Goal: Task Accomplishment & Management: Manage account settings

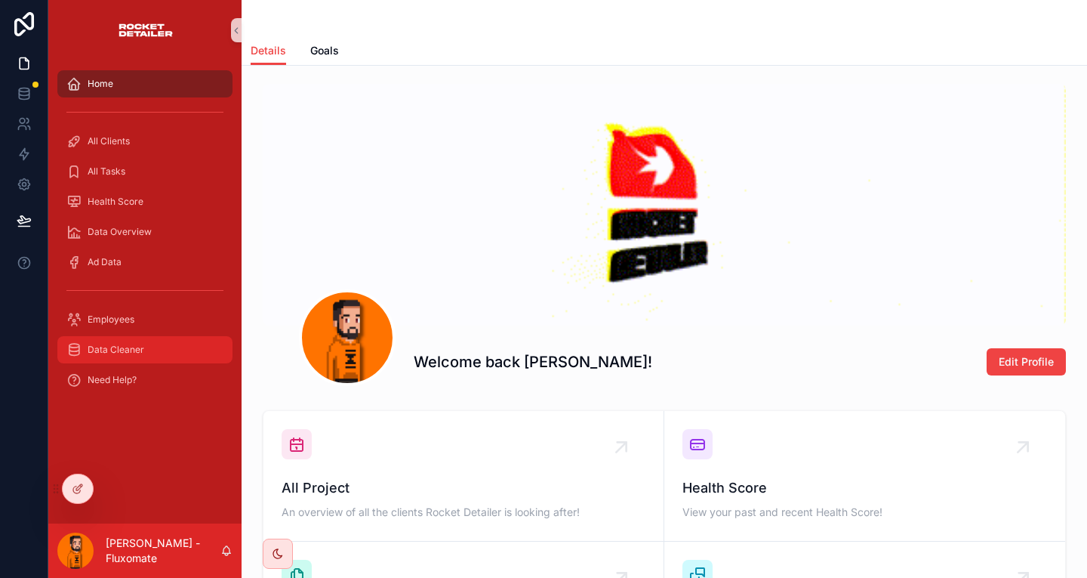
scroll to position [387, 0]
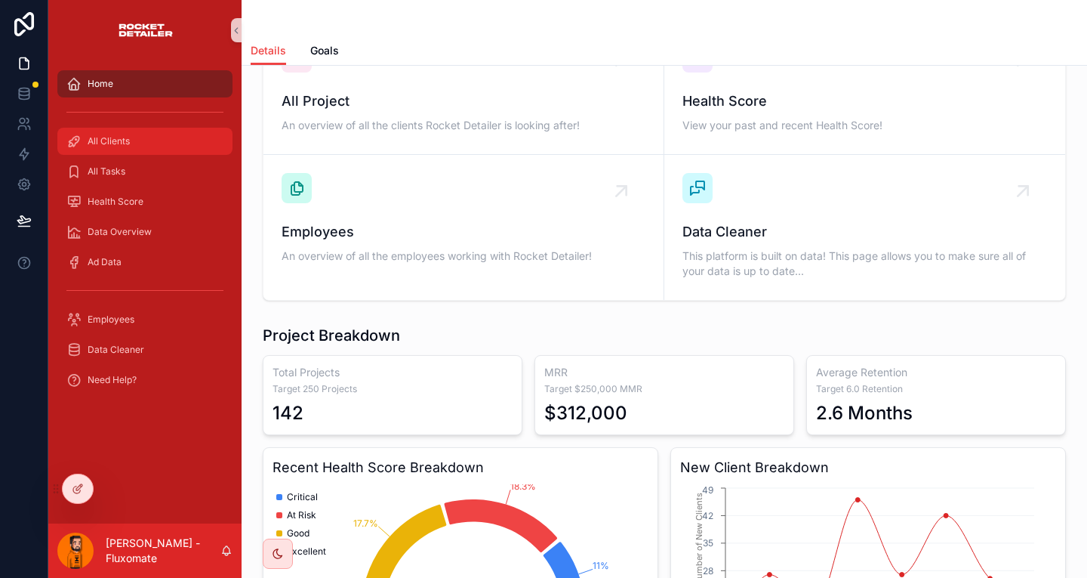
click at [102, 135] on span "All Clients" at bounding box center [109, 141] width 42 height 12
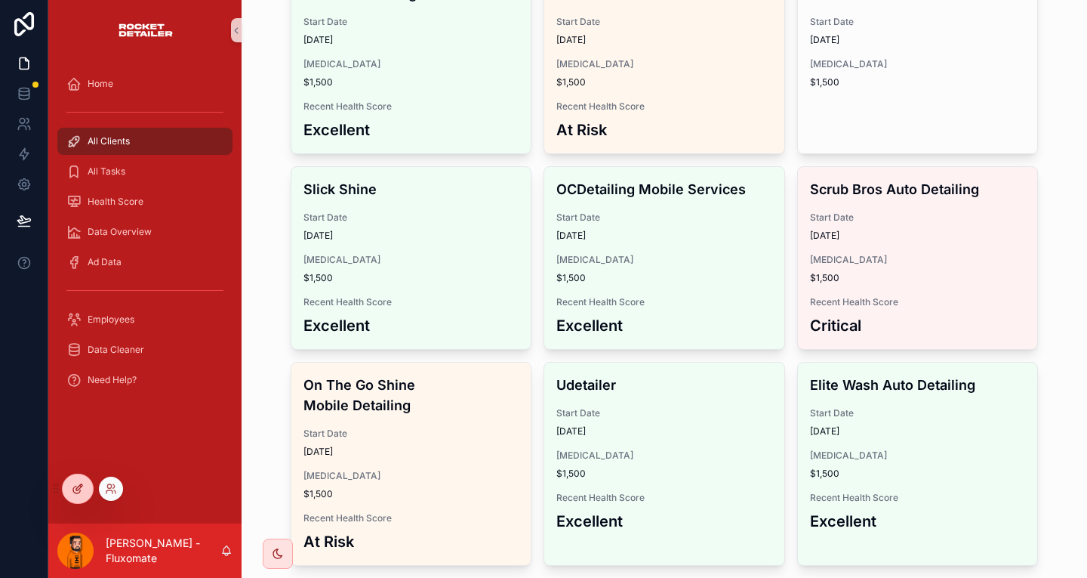
click at [79, 494] on div at bounding box center [78, 488] width 30 height 29
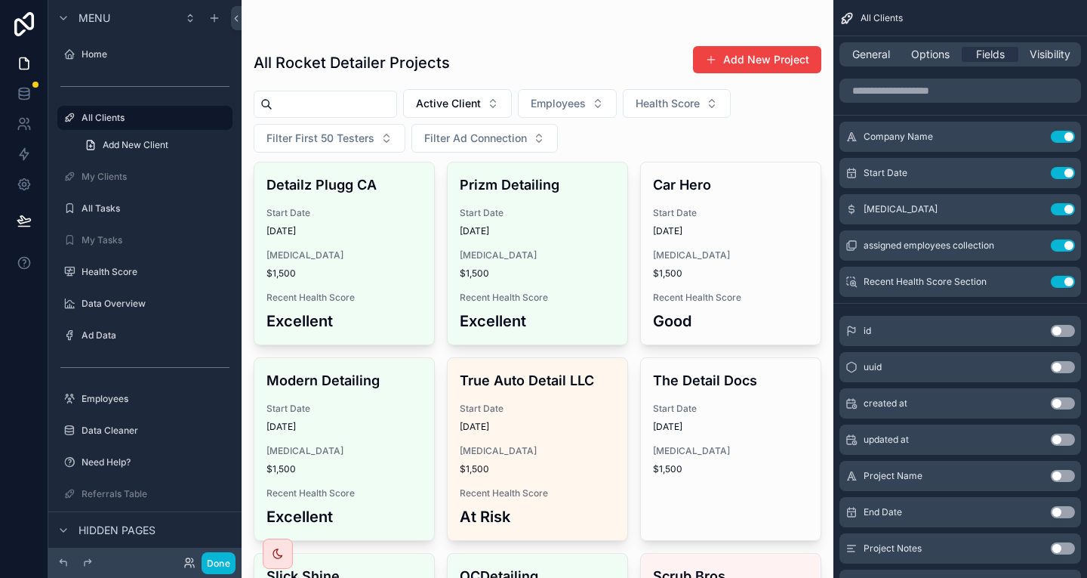
click at [1037, 132] on icon "scrollable content" at bounding box center [1034, 135] width 6 height 6
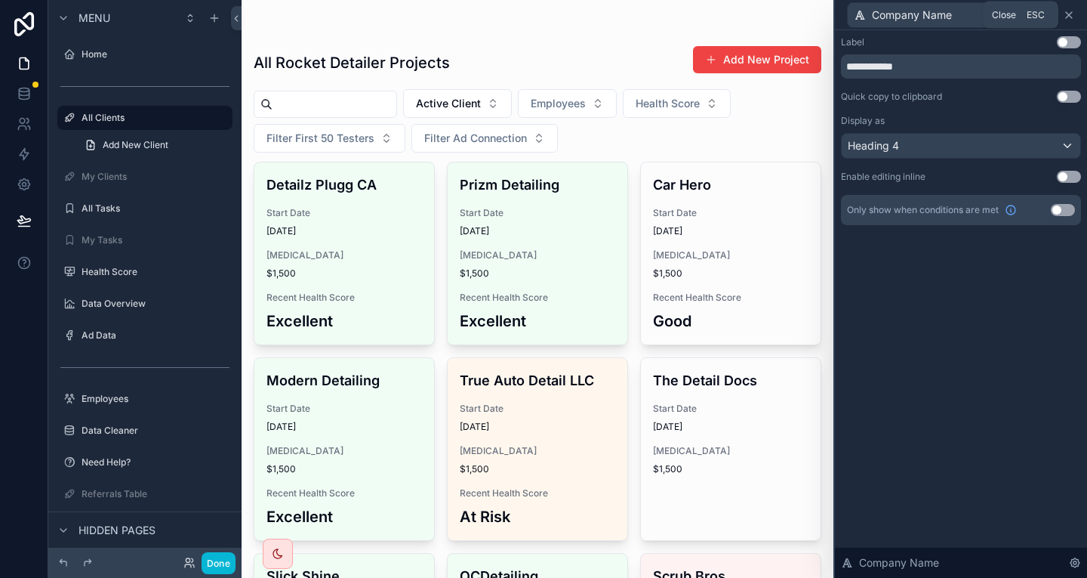
click at [1074, 14] on icon at bounding box center [1069, 15] width 12 height 12
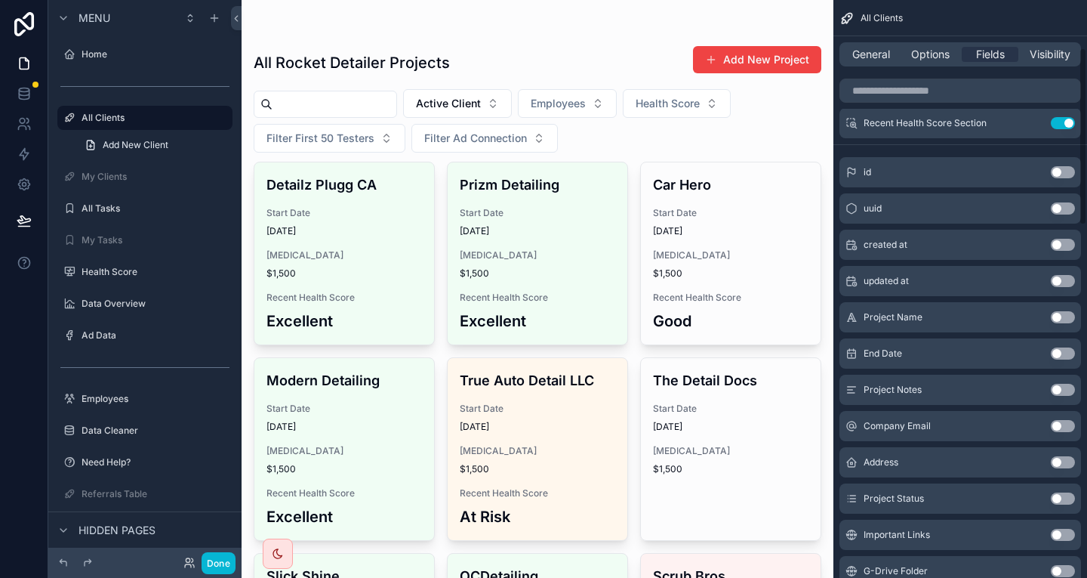
scroll to position [155, 0]
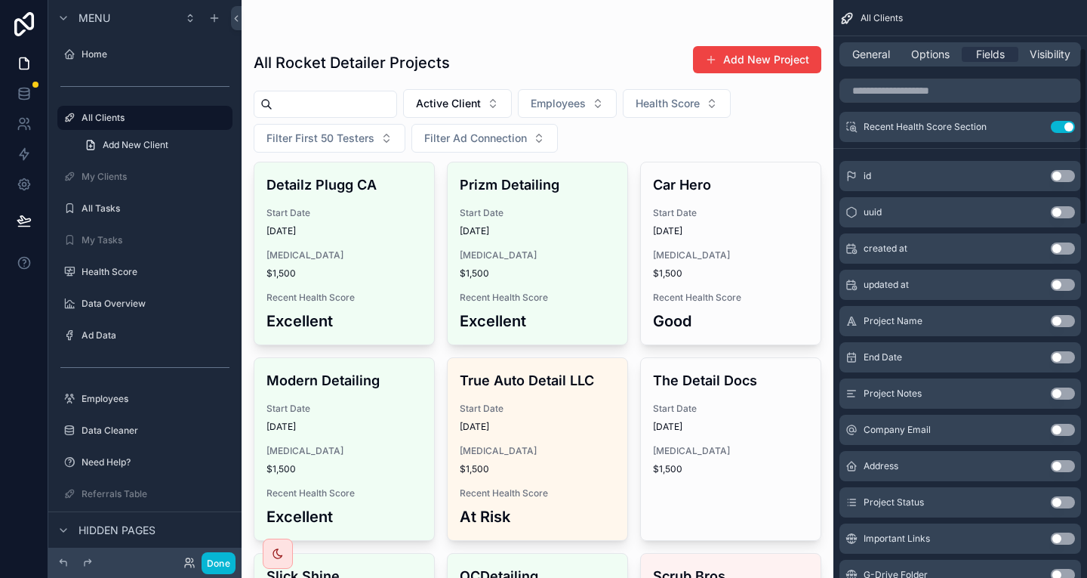
click at [1068, 315] on button "Use setting" at bounding box center [1063, 321] width 24 height 12
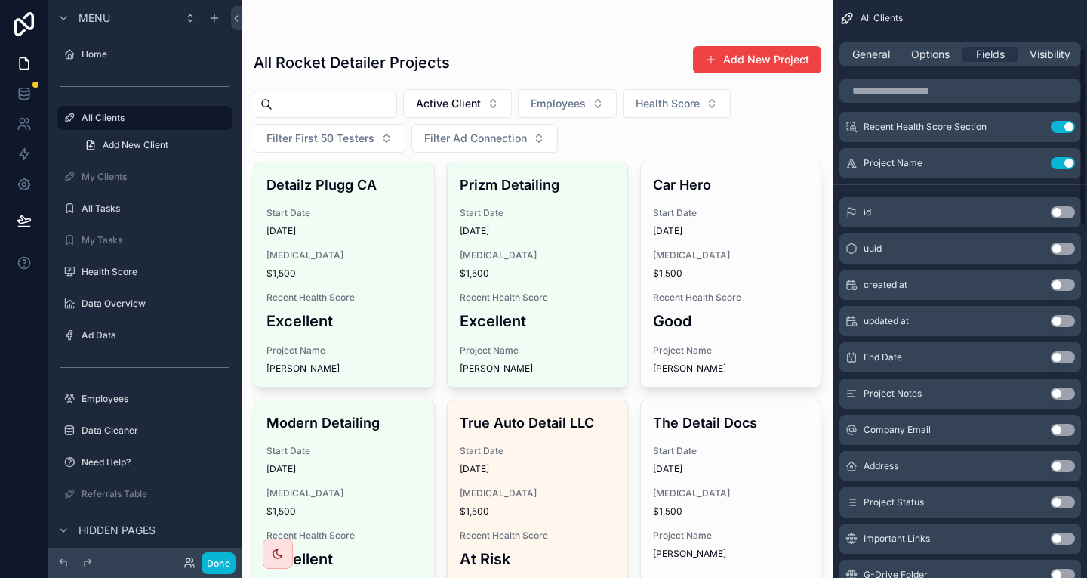
scroll to position [0, 0]
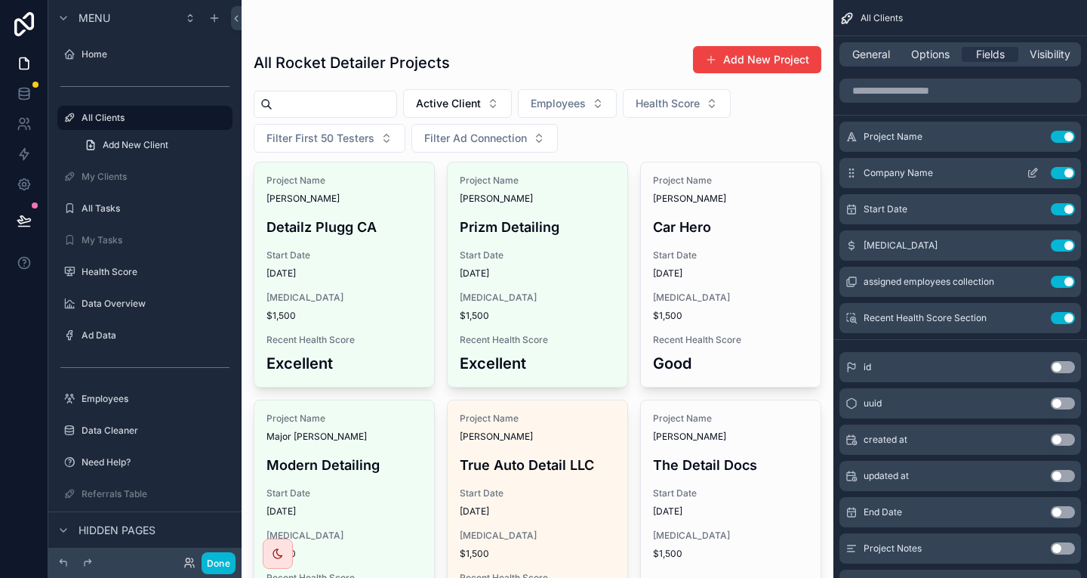
click at [1039, 167] on icon "scrollable content" at bounding box center [1033, 173] width 12 height 12
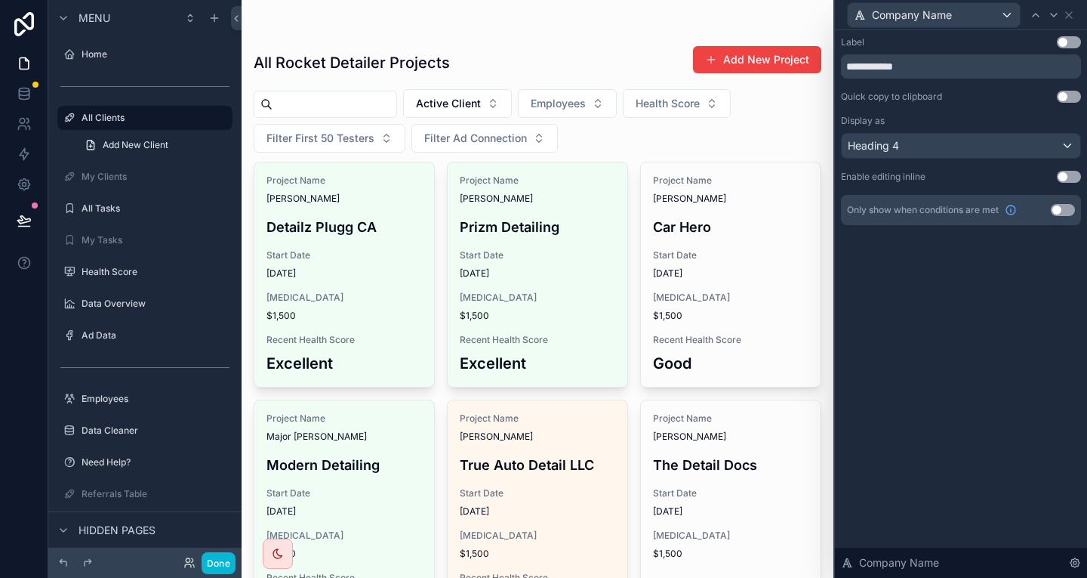
click at [1067, 40] on button "Use setting" at bounding box center [1069, 42] width 24 height 12
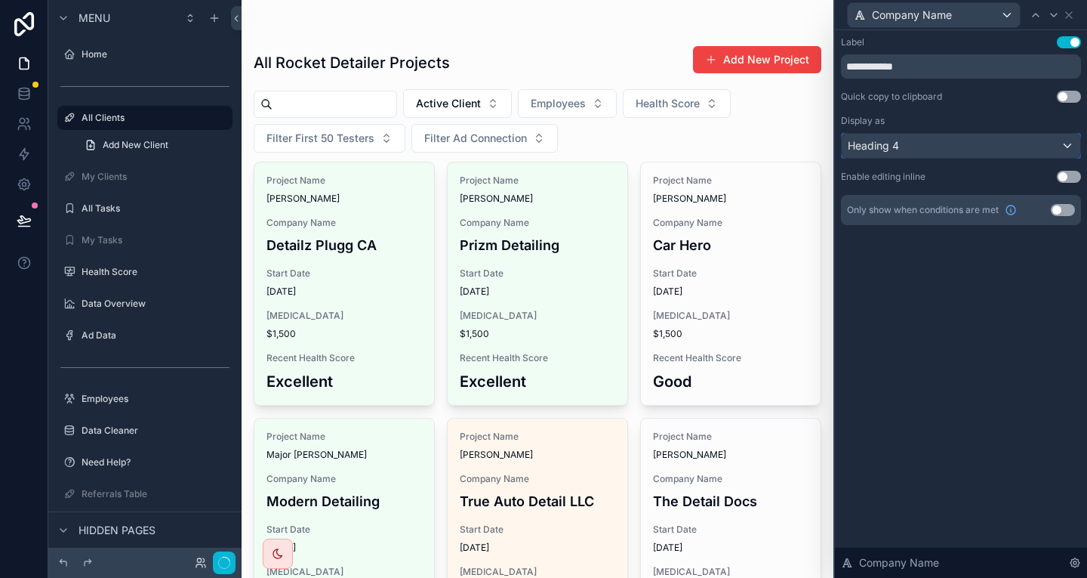
click at [1065, 134] on div "Heading 4" at bounding box center [961, 146] width 239 height 24
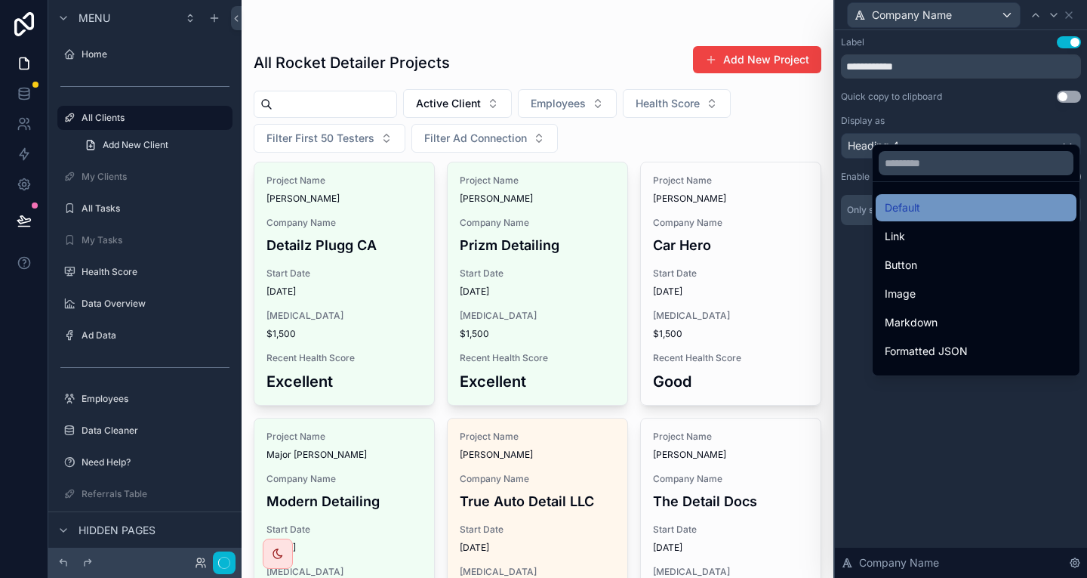
click at [938, 200] on div "Default" at bounding box center [976, 208] width 183 height 18
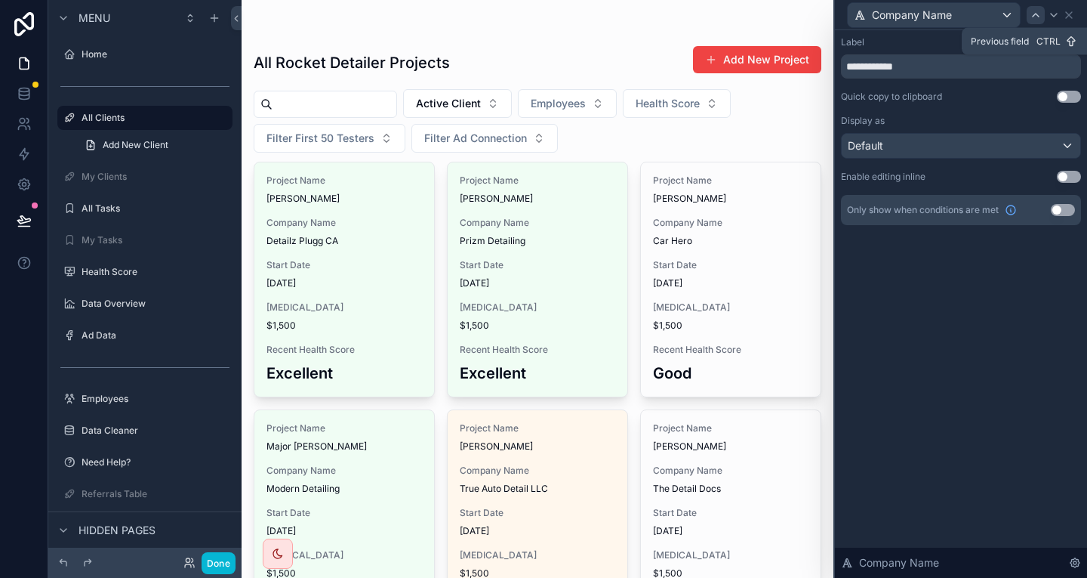
click at [1040, 17] on icon at bounding box center [1036, 15] width 12 height 12
click at [969, 171] on div "Enable editing inline Use setting" at bounding box center [961, 177] width 240 height 12
click at [967, 135] on div "Default" at bounding box center [961, 146] width 239 height 24
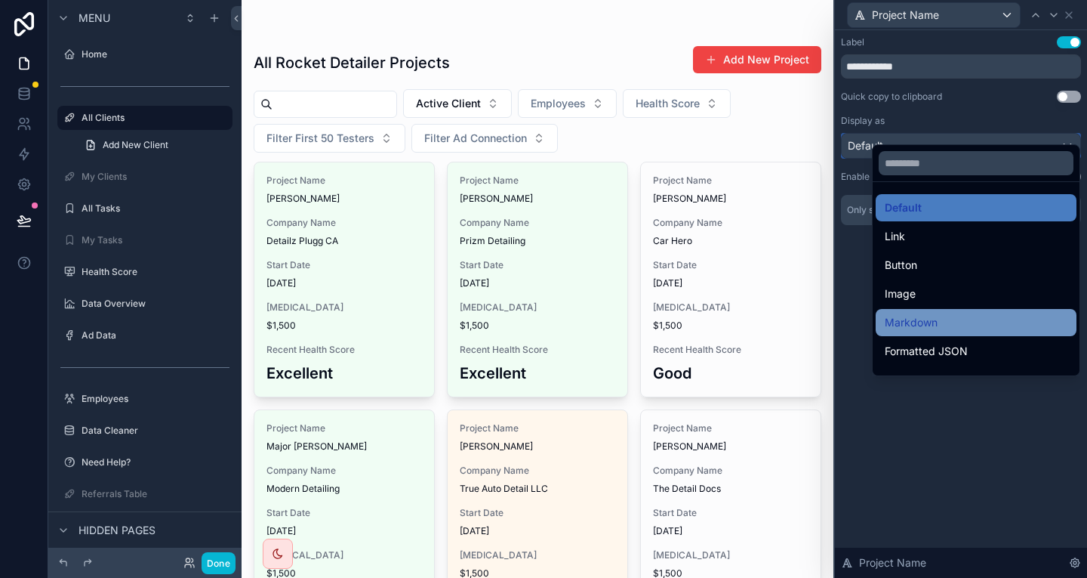
scroll to position [144, 0]
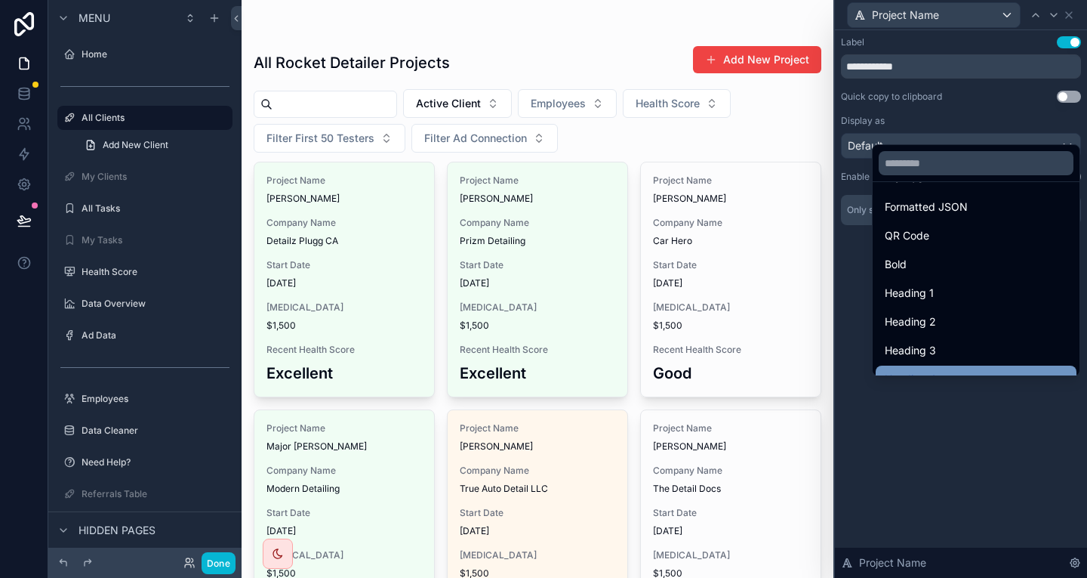
click at [938, 370] on div "Heading 4" at bounding box center [976, 379] width 183 height 18
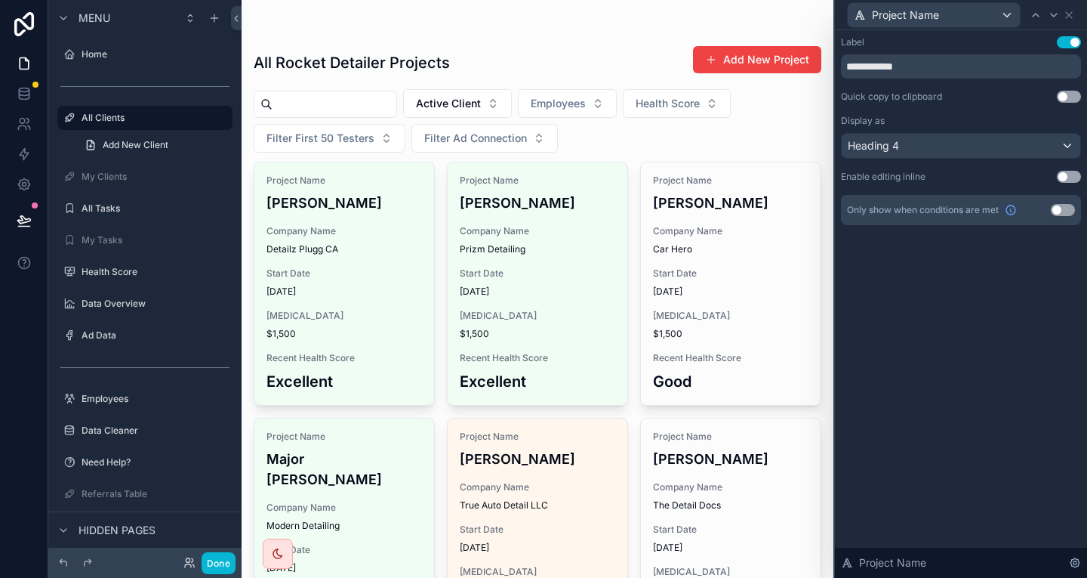
click at [1067, 42] on button "Use setting" at bounding box center [1069, 42] width 24 height 12
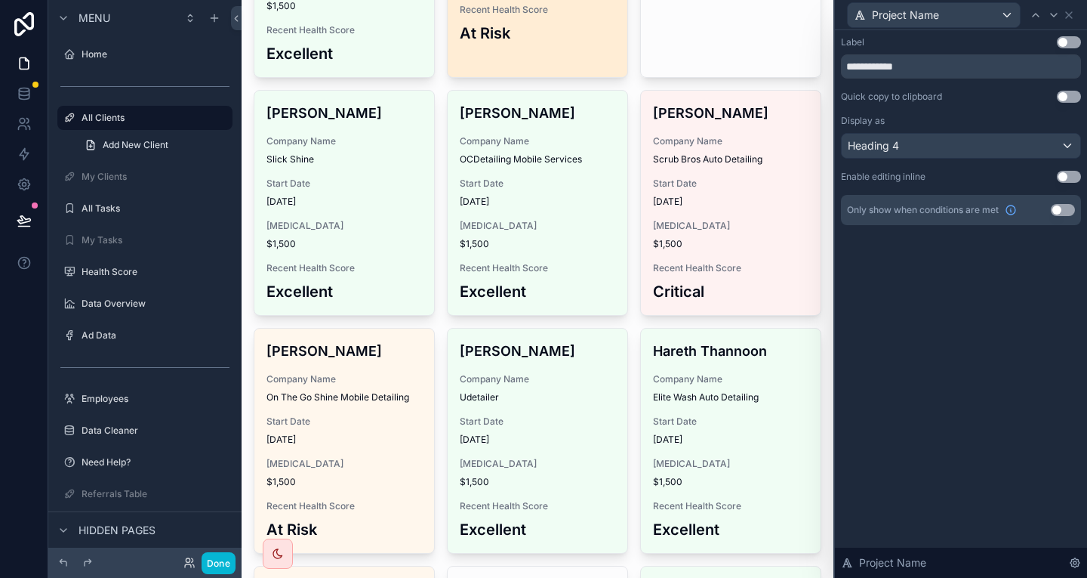
scroll to position [568, 0]
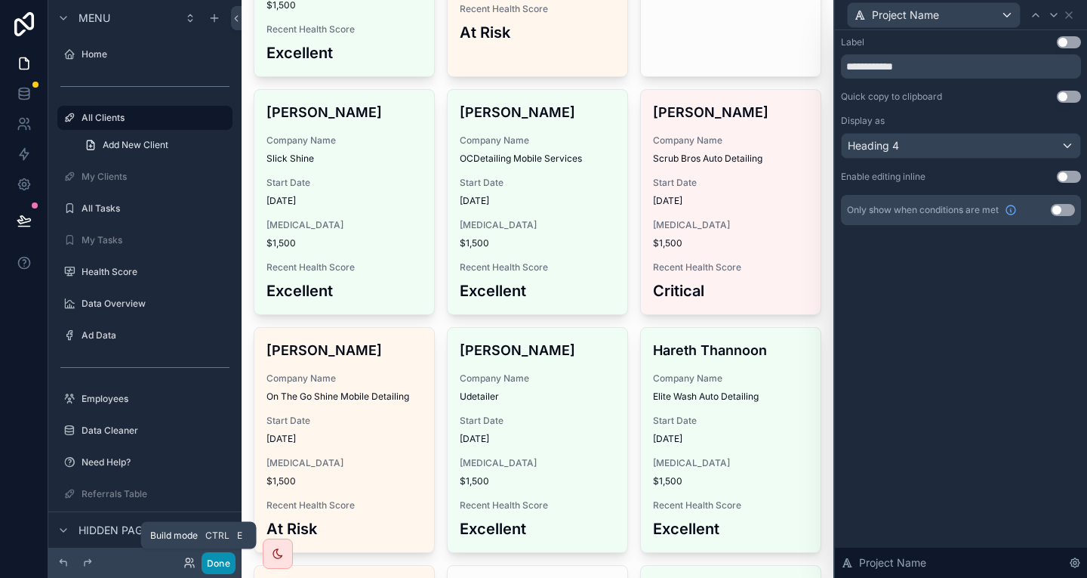
click at [202, 569] on button "Done" at bounding box center [219, 563] width 34 height 22
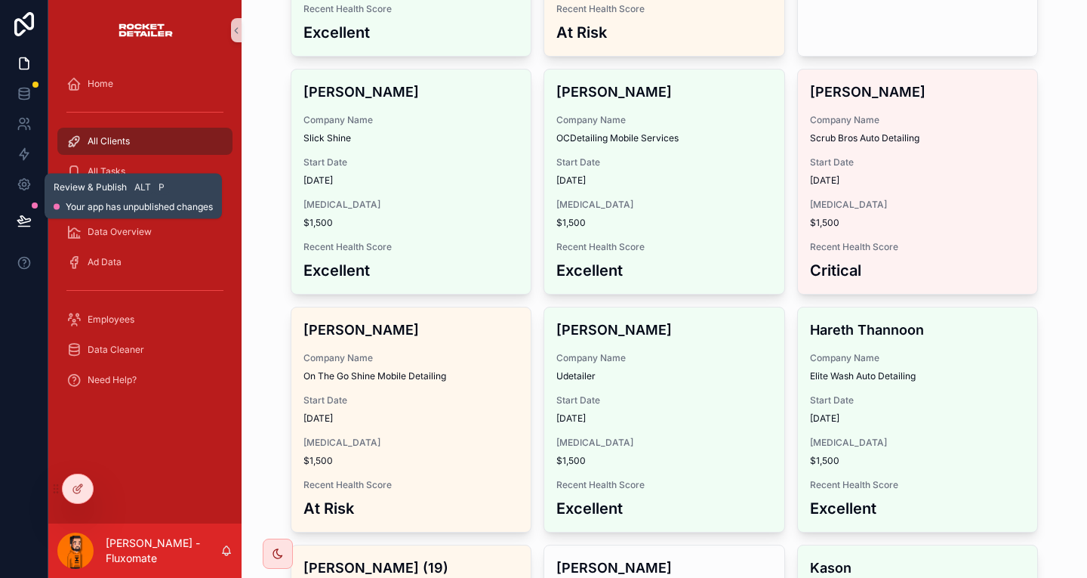
click at [23, 213] on icon at bounding box center [24, 220] width 15 height 15
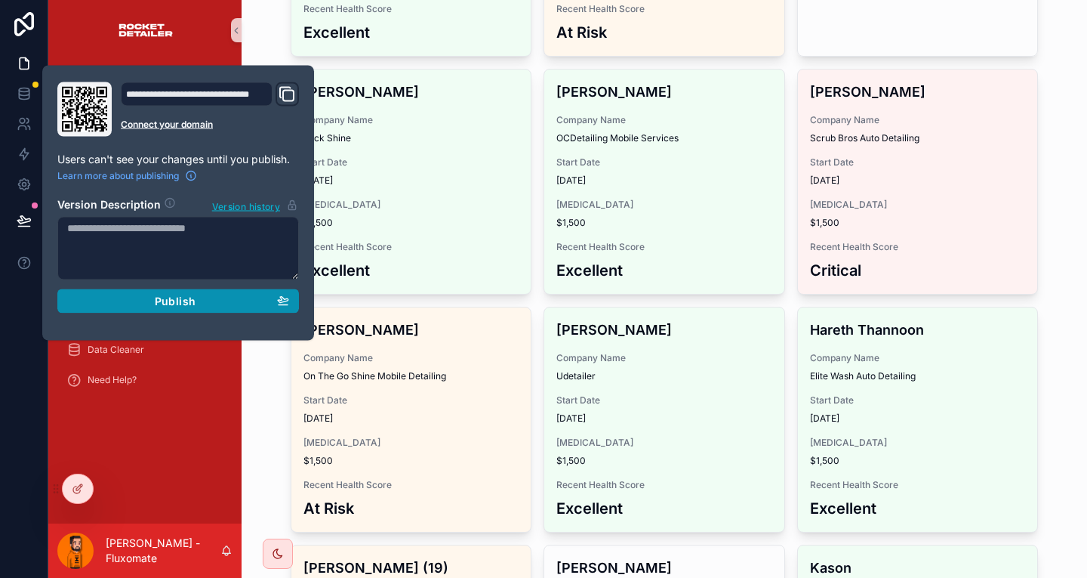
click at [169, 294] on span "Publish" at bounding box center [175, 301] width 41 height 14
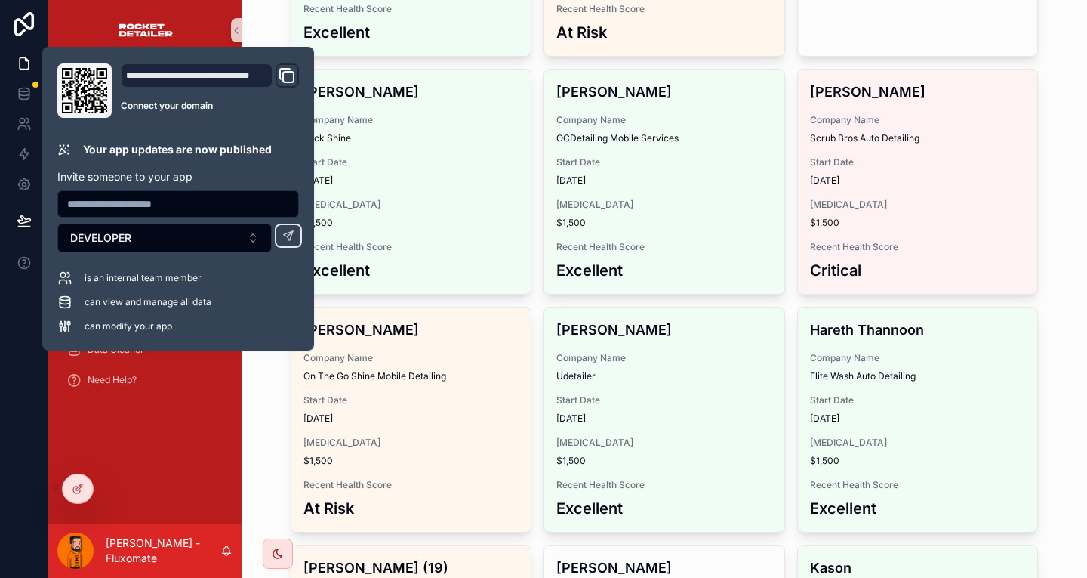
click at [1032, 106] on div "All Rocket Detailer Projects Add New Project Active Client Employees Health Sco…" at bounding box center [665, 289] width 846 height 578
